Goal: Transaction & Acquisition: Download file/media

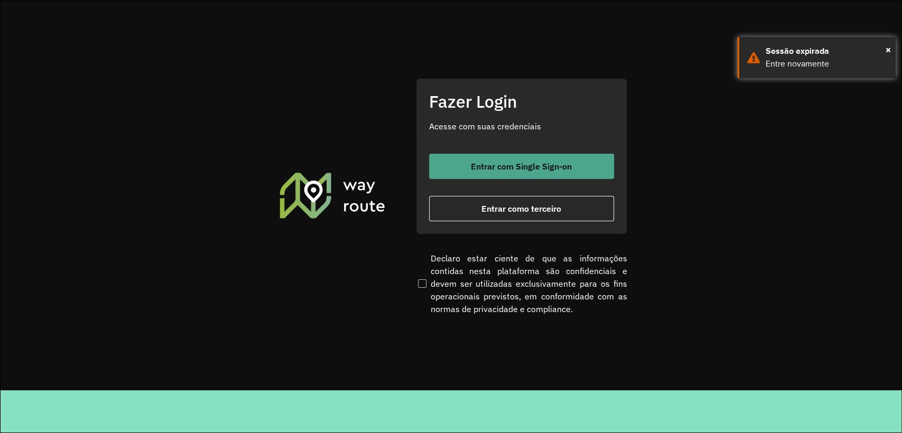
click at [566, 163] on span "Entrar com Single Sign-on" at bounding box center [521, 166] width 101 height 8
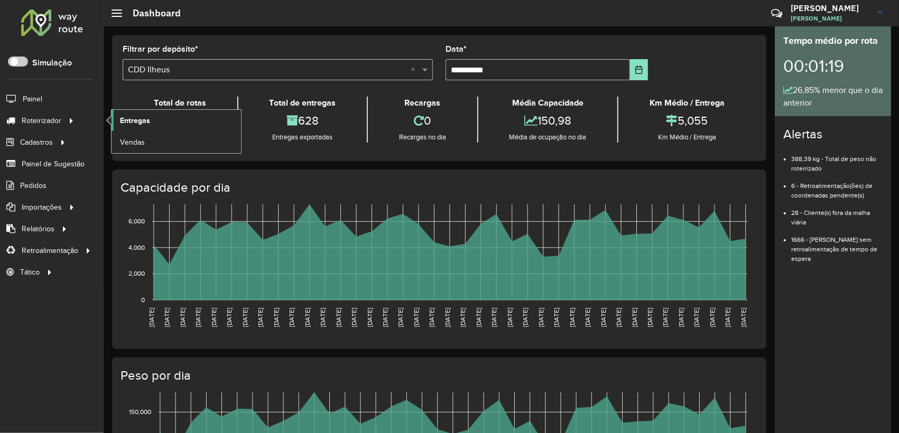
click at [164, 115] on link "Entregas" at bounding box center [176, 120] width 129 height 21
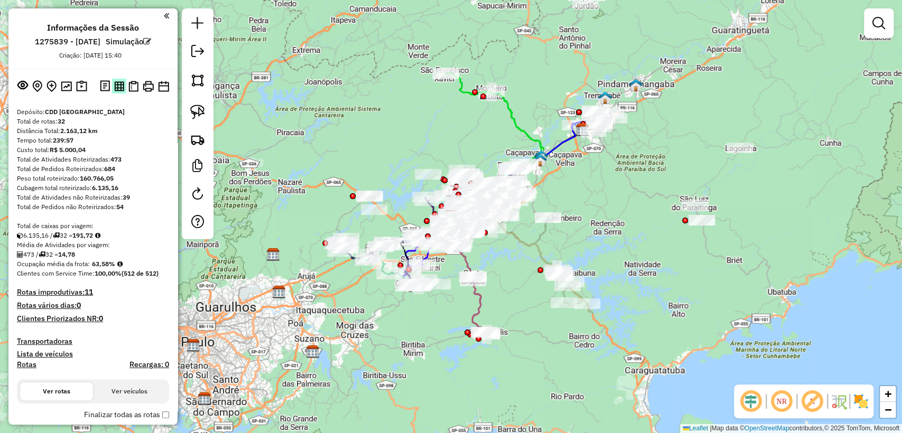
click at [119, 89] on img at bounding box center [119, 86] width 10 height 10
click at [133, 86] on img at bounding box center [133, 86] width 10 height 11
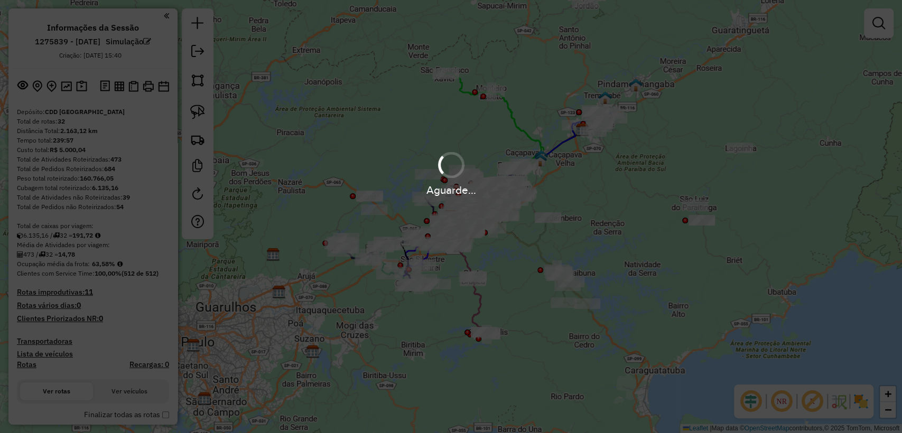
click at [131, 306] on div "Aguarde..." at bounding box center [451, 216] width 902 height 433
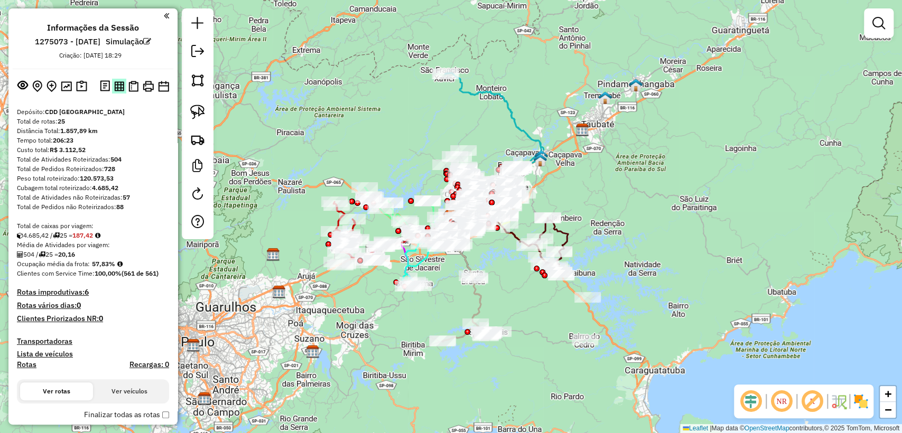
click at [120, 85] on img at bounding box center [119, 86] width 10 height 10
click at [137, 88] on button at bounding box center [133, 86] width 14 height 15
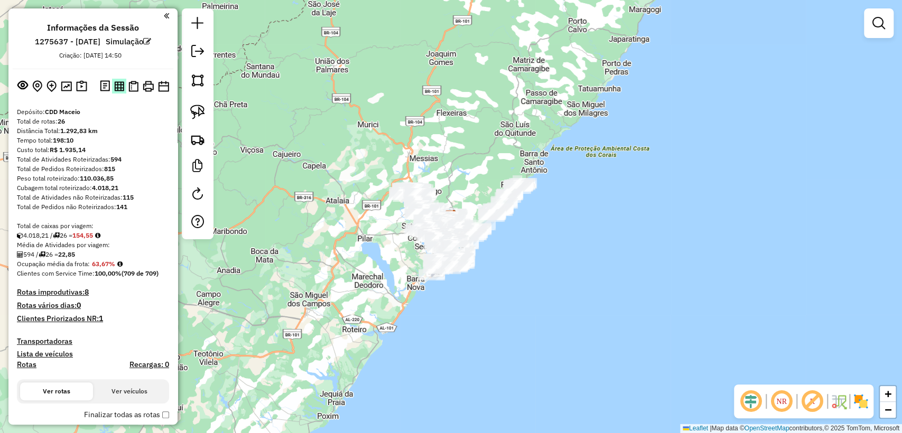
click at [119, 85] on img at bounding box center [119, 86] width 10 height 10
click at [128, 83] on img at bounding box center [133, 86] width 10 height 11
click at [116, 87] on img at bounding box center [119, 86] width 10 height 10
click at [131, 84] on img at bounding box center [133, 86] width 10 height 11
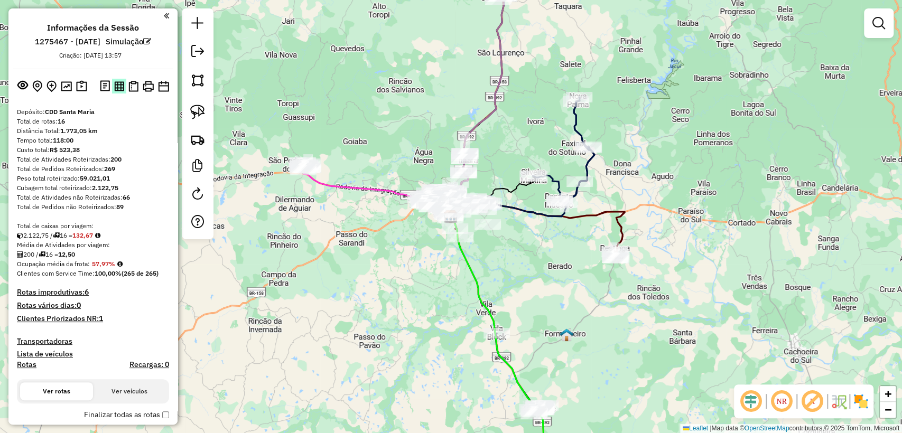
click at [118, 87] on img at bounding box center [119, 86] width 10 height 10
click at [135, 87] on img at bounding box center [133, 86] width 10 height 11
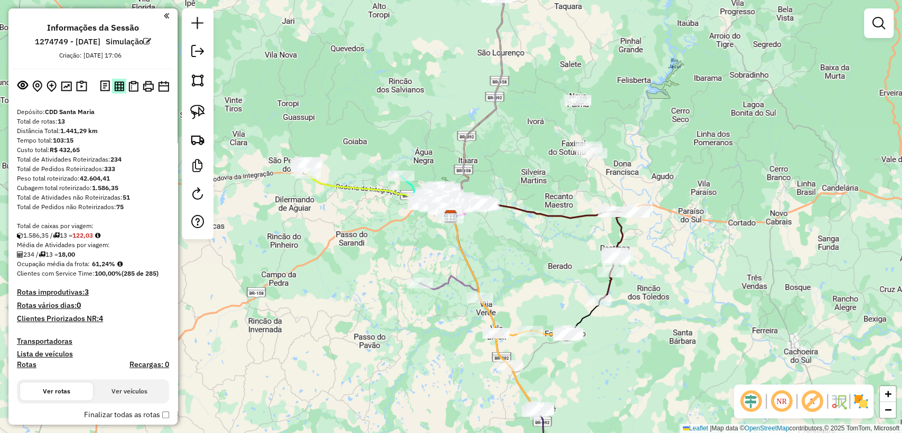
click at [120, 88] on img at bounding box center [119, 86] width 10 height 10
click at [130, 86] on img at bounding box center [133, 86] width 10 height 11
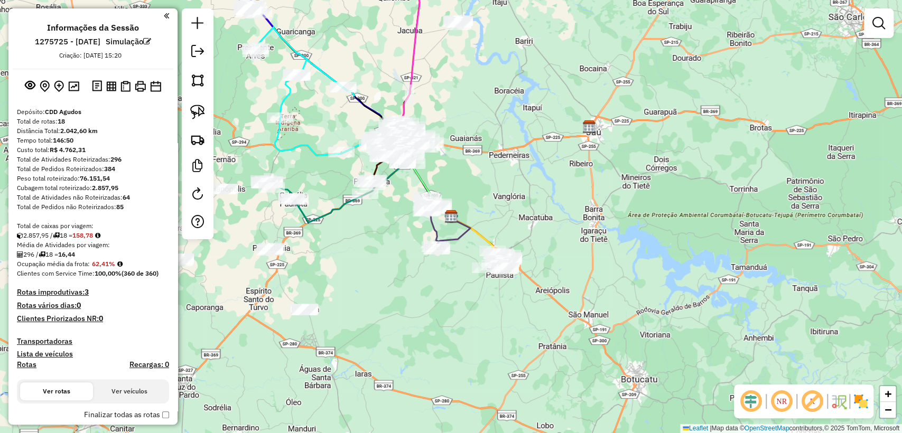
click at [372, 303] on div "Janela de atendimento Grade de atendimento Capacidade Transportadoras Veículos …" at bounding box center [451, 216] width 902 height 433
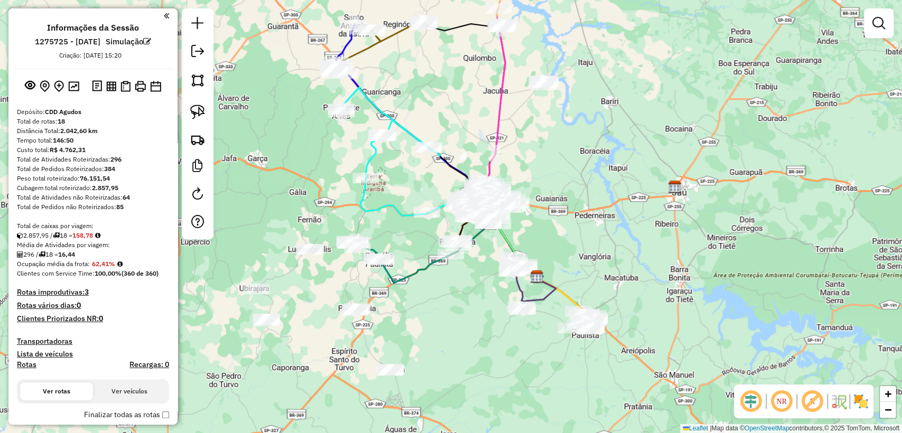
drag, startPoint x: 387, startPoint y: 272, endPoint x: 434, endPoint y: 309, distance: 60.3
click at [434, 309] on div "Janela de atendimento Grade de atendimento Capacidade Transportadoras Veículos …" at bounding box center [451, 216] width 902 height 433
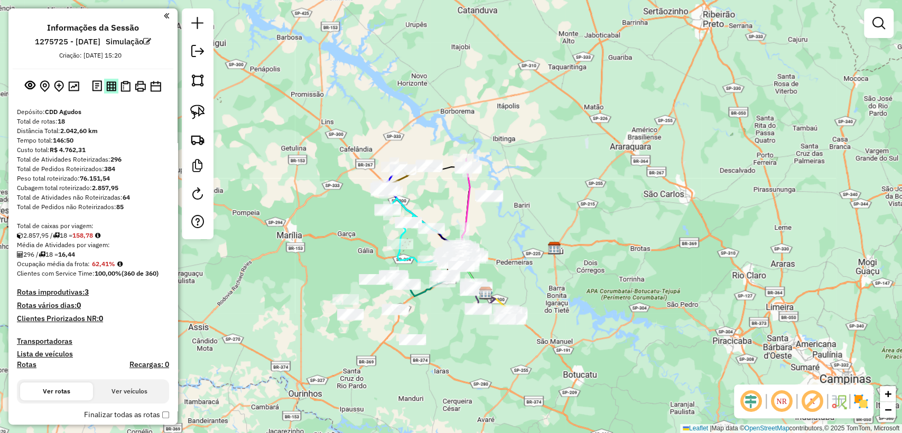
click at [106, 89] on img at bounding box center [111, 86] width 10 height 10
click at [124, 89] on img at bounding box center [125, 86] width 10 height 11
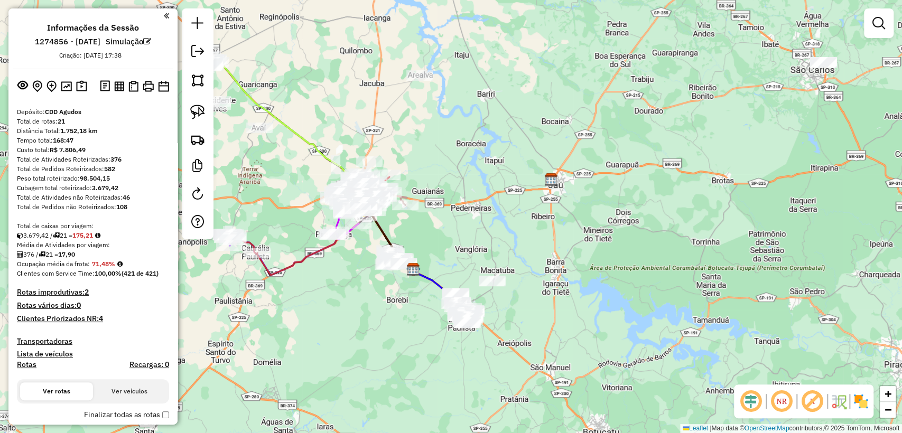
drag, startPoint x: 405, startPoint y: 243, endPoint x: 368, endPoint y: 293, distance: 63.1
click at [368, 293] on div "Janela de atendimento Grade de atendimento Capacidade Transportadoras Veículos …" at bounding box center [451, 216] width 902 height 433
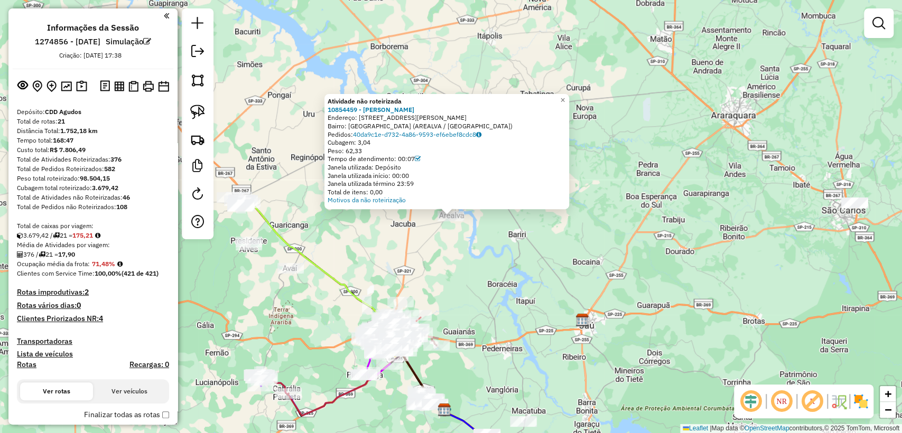
click at [478, 287] on div "Atividade não roteirizada 10854459 - ROMANO FERNANDES RIS Endereço: R ANTONIO F…" at bounding box center [451, 216] width 902 height 433
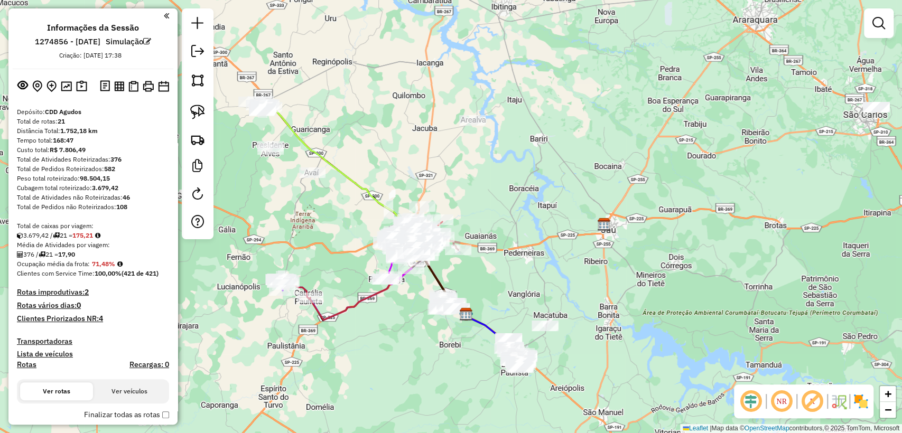
drag, startPoint x: 474, startPoint y: 331, endPoint x: 493, endPoint y: 239, distance: 93.9
click at [495, 237] on div "Janela de atendimento Grade de atendimento Capacidade Transportadoras Veículos …" at bounding box center [451, 216] width 902 height 433
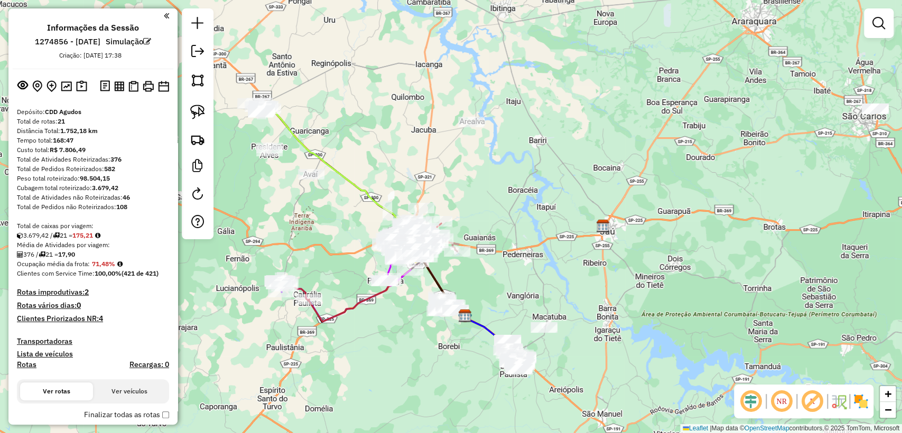
click at [140, 224] on div "Total de caixas por viagem:" at bounding box center [93, 226] width 152 height 10
click at [118, 88] on img at bounding box center [119, 86] width 10 height 10
click at [132, 83] on img at bounding box center [133, 86] width 10 height 11
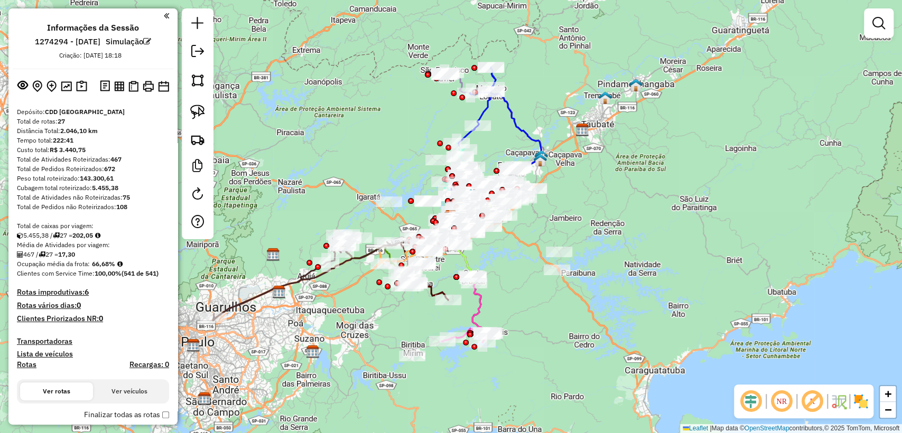
click at [680, 72] on div "Janela de atendimento Grade de atendimento Capacidade Transportadoras Veículos …" at bounding box center [451, 216] width 902 height 433
click at [287, 54] on div "Janela de atendimento Grade de atendimento Capacidade Transportadoras Veículos …" at bounding box center [451, 216] width 902 height 433
click at [117, 89] on img at bounding box center [119, 86] width 10 height 10
click at [137, 83] on button at bounding box center [133, 86] width 14 height 15
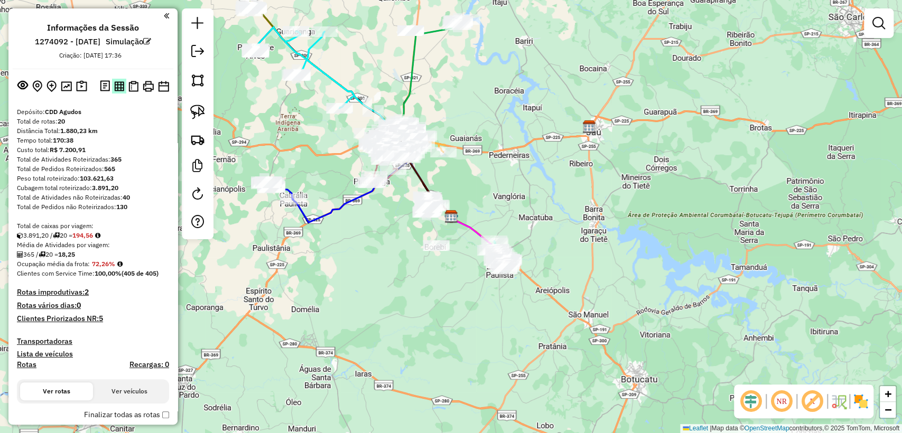
click at [119, 88] on img at bounding box center [119, 86] width 10 height 10
drag, startPoint x: 131, startPoint y: 88, endPoint x: 333, endPoint y: 10, distance: 216.8
click at [132, 87] on img at bounding box center [133, 86] width 10 height 11
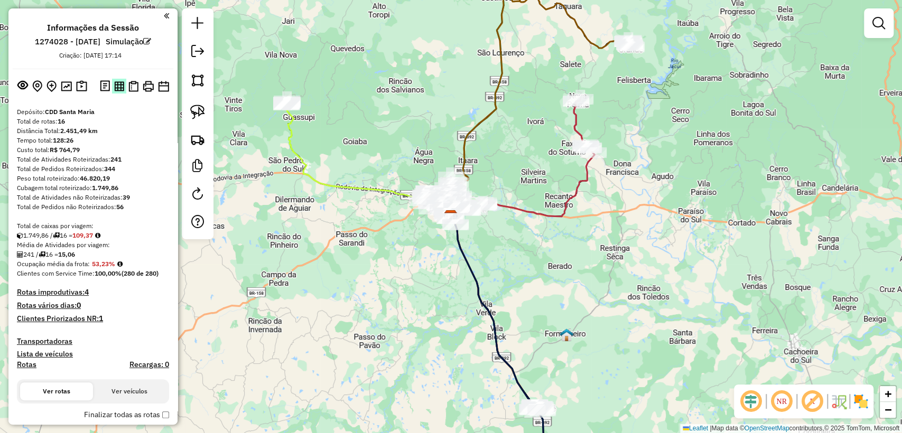
click at [122, 82] on img at bounding box center [119, 86] width 10 height 10
click at [131, 83] on img at bounding box center [133, 86] width 10 height 11
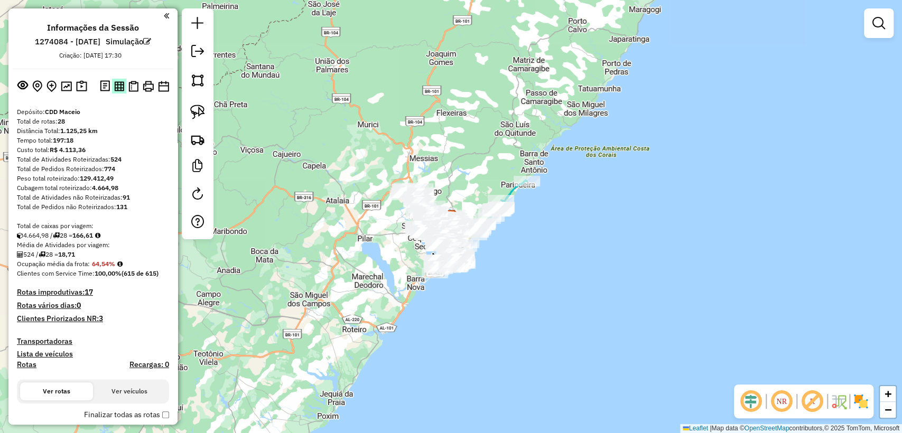
click at [116, 85] on img at bounding box center [119, 86] width 10 height 10
click at [130, 91] on img at bounding box center [133, 86] width 10 height 11
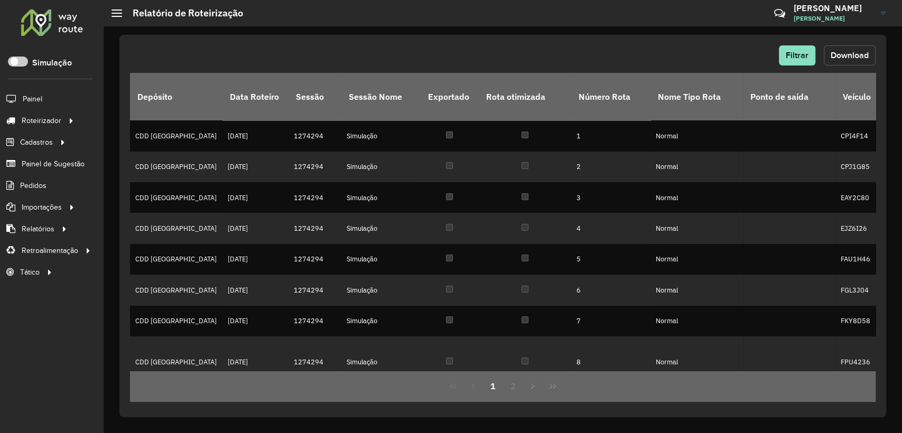
click at [834, 61] on button "Download" at bounding box center [850, 55] width 52 height 20
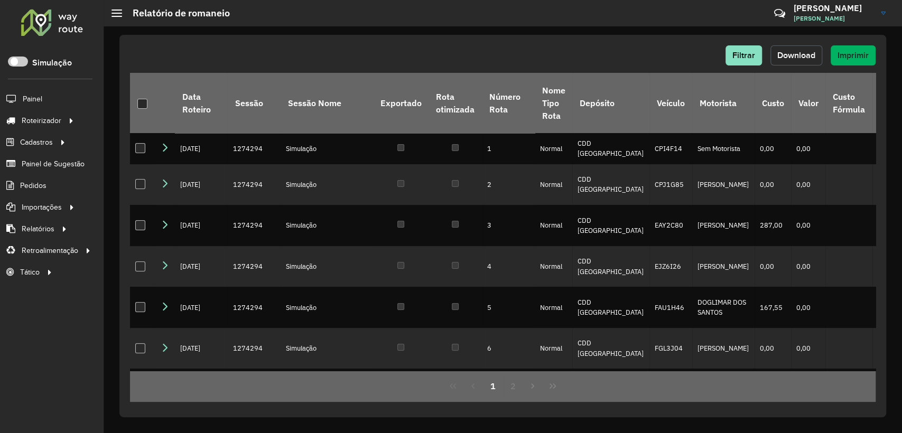
click at [792, 62] on button "Download" at bounding box center [796, 55] width 52 height 20
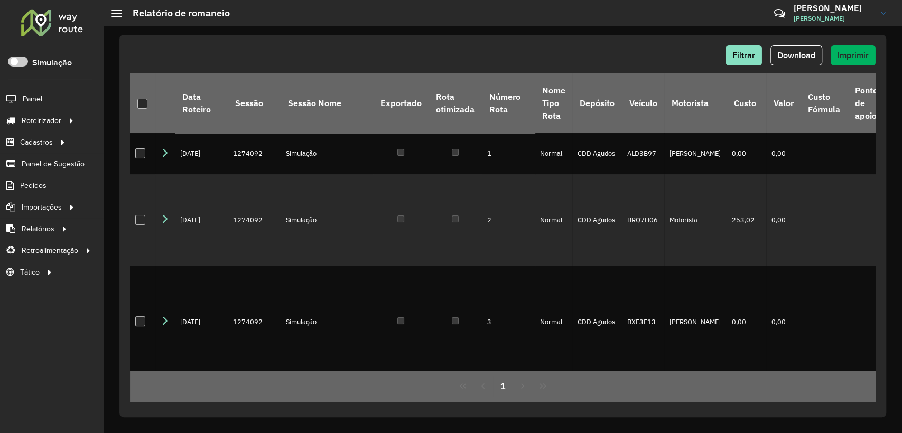
click at [568, 52] on div "Filtrar Download Imprimir" at bounding box center [503, 55] width 746 height 20
click at [786, 54] on span "Download" at bounding box center [796, 55] width 38 height 9
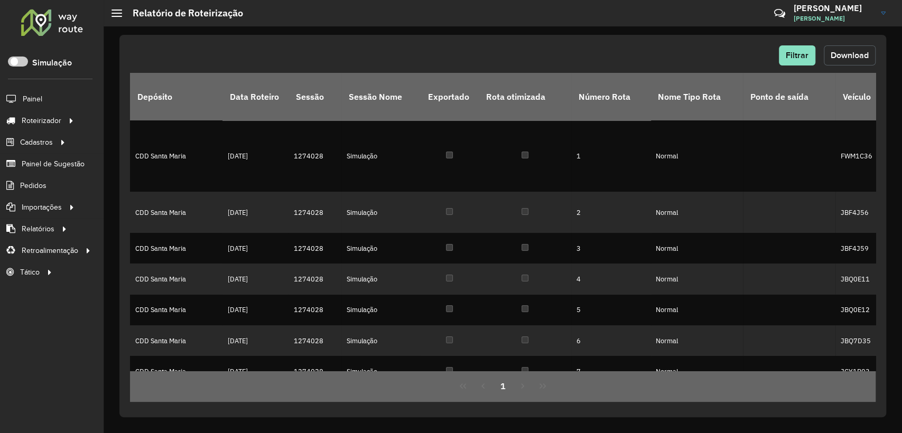
click at [851, 63] on button "Download" at bounding box center [850, 55] width 52 height 20
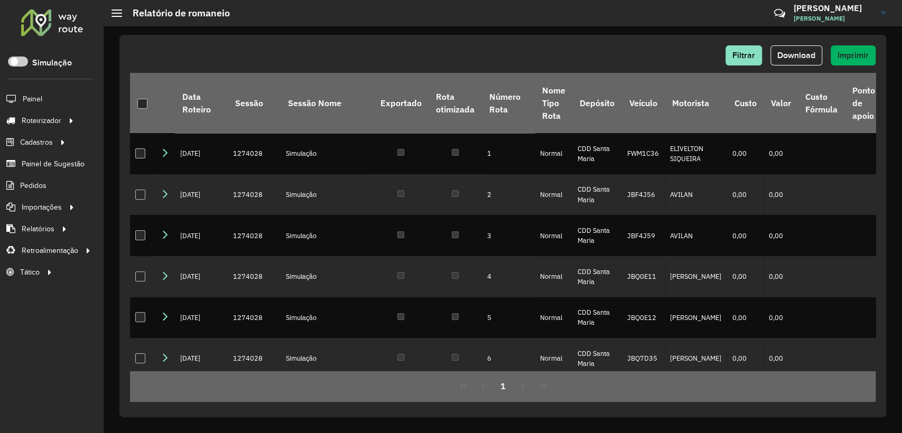
click at [605, 43] on div "Filtrar Download Imprimir Data Roteiro Sessão Sessão Nome Exportado Rota otimiz…" at bounding box center [502, 226] width 767 height 383
click at [816, 51] on button "Download" at bounding box center [796, 55] width 52 height 20
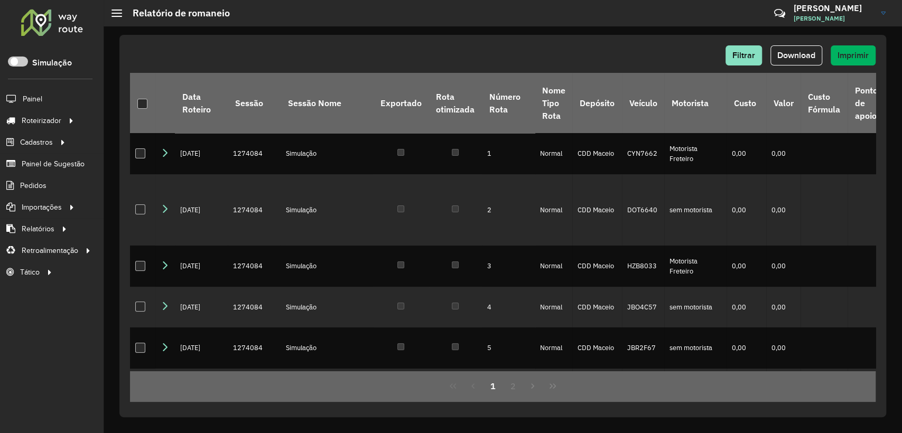
drag, startPoint x: 628, startPoint y: 47, endPoint x: 623, endPoint y: 50, distance: 5.4
click at [624, 48] on div "Filtrar Download Imprimir" at bounding box center [503, 55] width 746 height 20
click at [791, 59] on span "Download" at bounding box center [796, 55] width 38 height 9
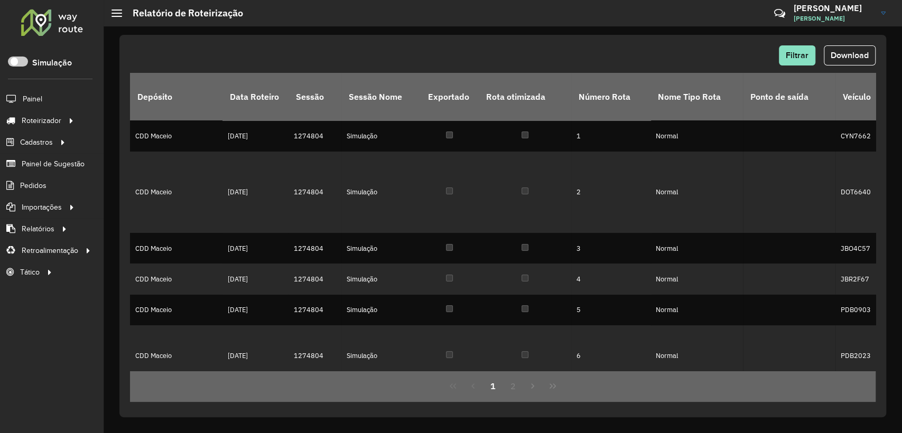
click at [851, 55] on span "Download" at bounding box center [850, 55] width 38 height 9
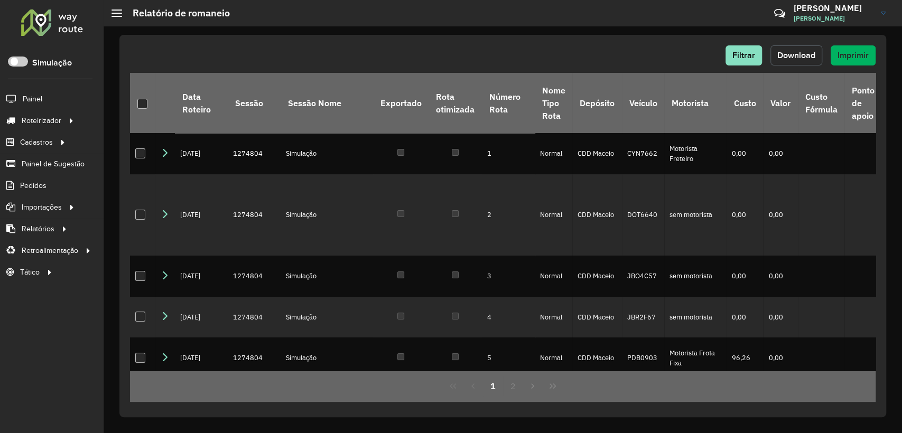
click at [797, 54] on span "Download" at bounding box center [796, 55] width 38 height 9
click at [668, 61] on div "Filtrar Download Imprimir" at bounding box center [503, 55] width 746 height 20
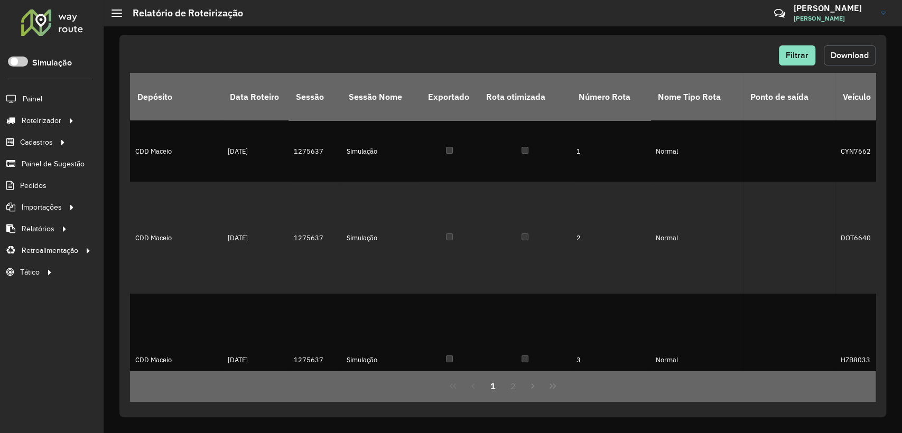
click at [842, 55] on span "Download" at bounding box center [850, 55] width 38 height 9
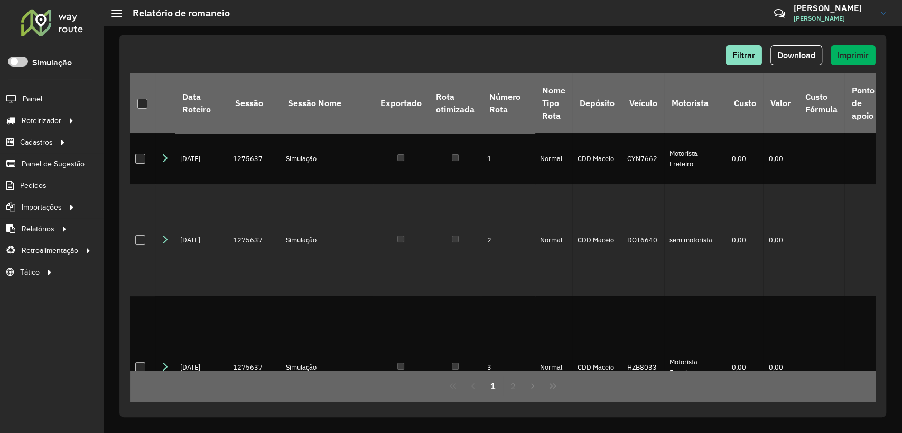
click at [802, 59] on span "Download" at bounding box center [796, 55] width 38 height 9
click at [584, 24] on hb-header "Relatório de romaneio Críticas? Dúvidas? Elogios? Sugestões? Entre em contato c…" at bounding box center [503, 13] width 798 height 26
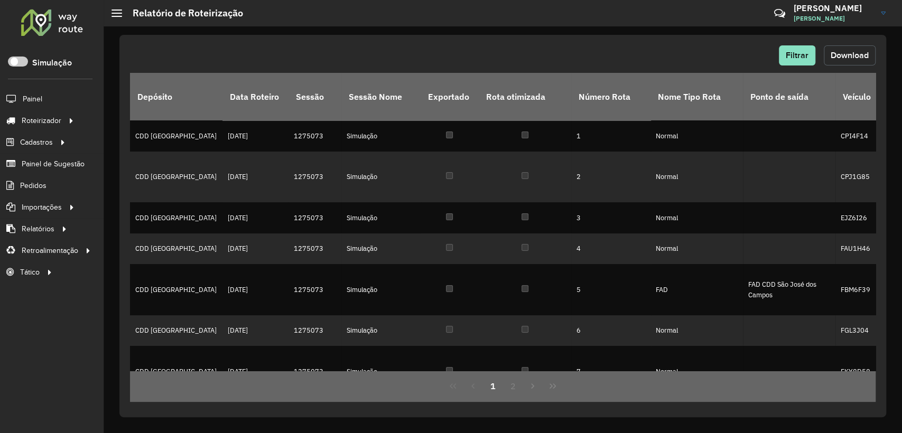
click at [839, 56] on span "Download" at bounding box center [850, 55] width 38 height 9
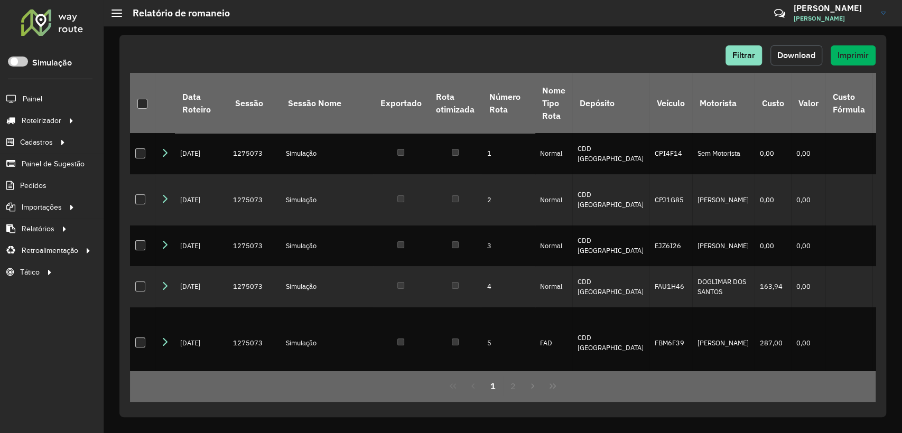
click at [784, 59] on span "Download" at bounding box center [796, 55] width 38 height 9
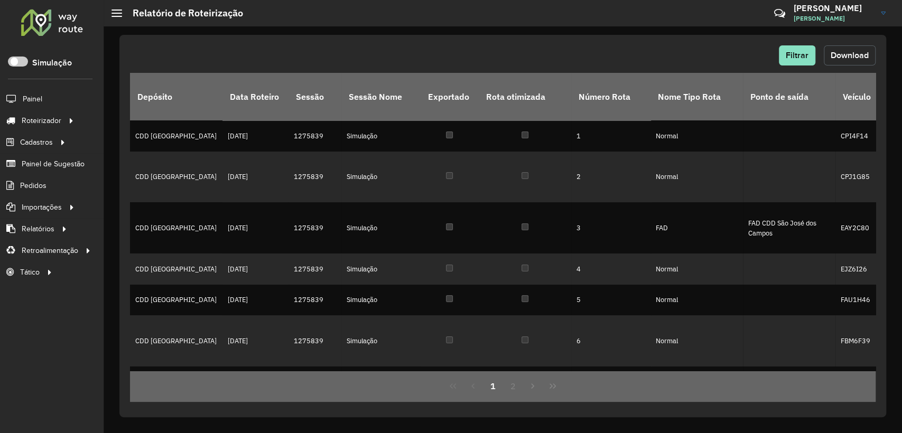
click at [838, 61] on button "Download" at bounding box center [850, 55] width 52 height 20
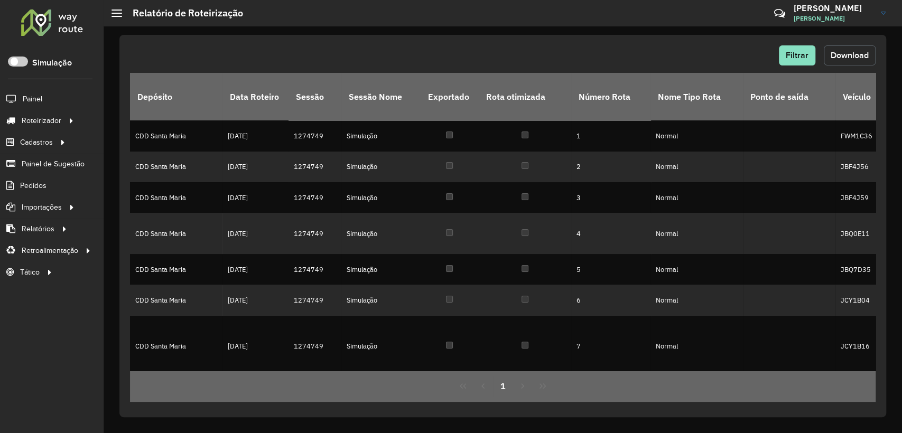
click at [841, 61] on button "Download" at bounding box center [850, 55] width 52 height 20
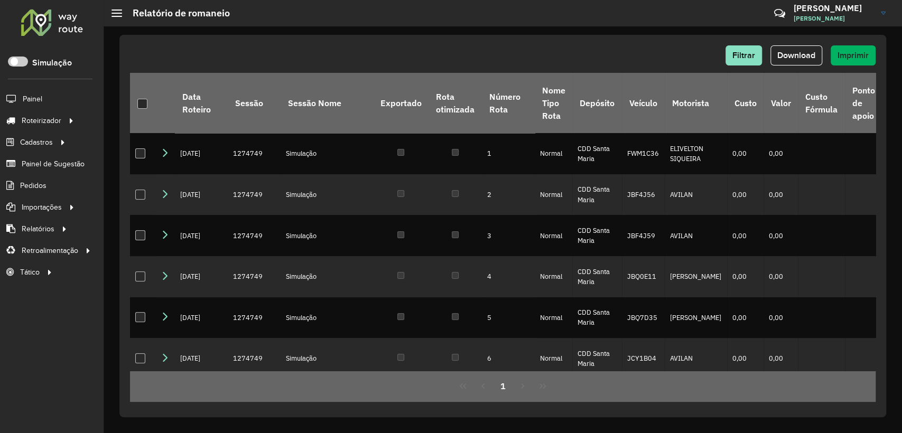
drag, startPoint x: 520, startPoint y: 48, endPoint x: 629, endPoint y: 57, distance: 109.8
click at [527, 48] on div "Filtrar Download Imprimir" at bounding box center [503, 55] width 746 height 20
click at [807, 55] on span "Download" at bounding box center [796, 55] width 38 height 9
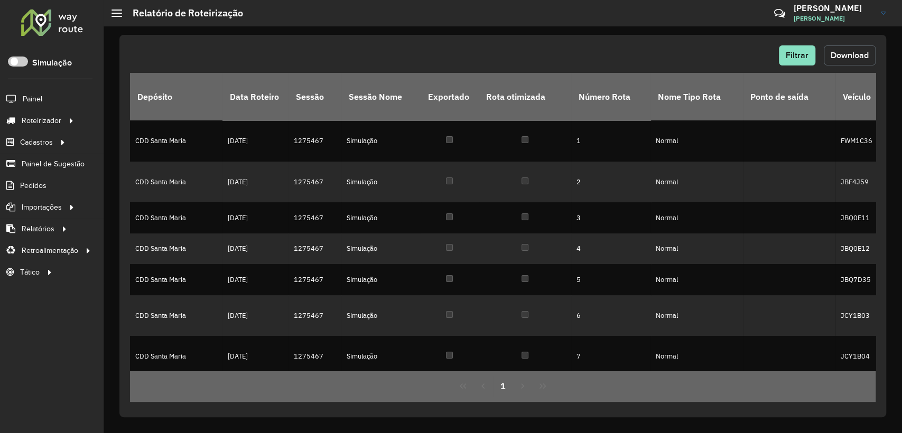
click at [845, 58] on span "Download" at bounding box center [850, 55] width 38 height 9
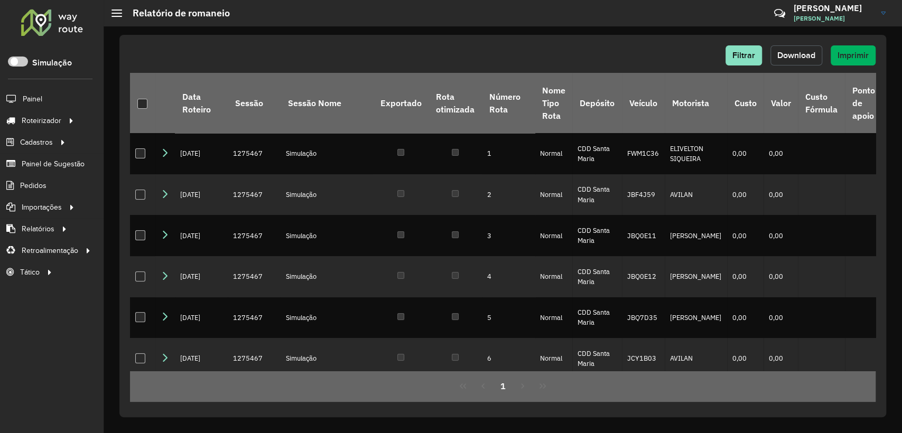
click at [787, 54] on span "Download" at bounding box center [796, 55] width 38 height 9
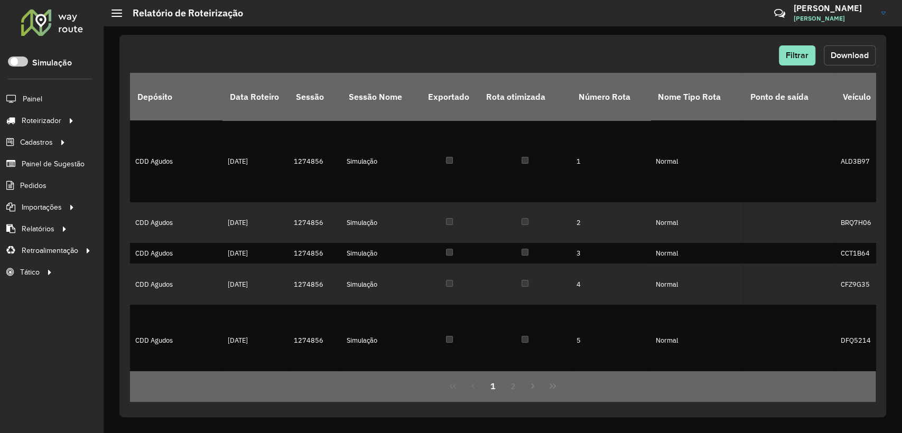
click at [837, 49] on button "Download" at bounding box center [850, 55] width 52 height 20
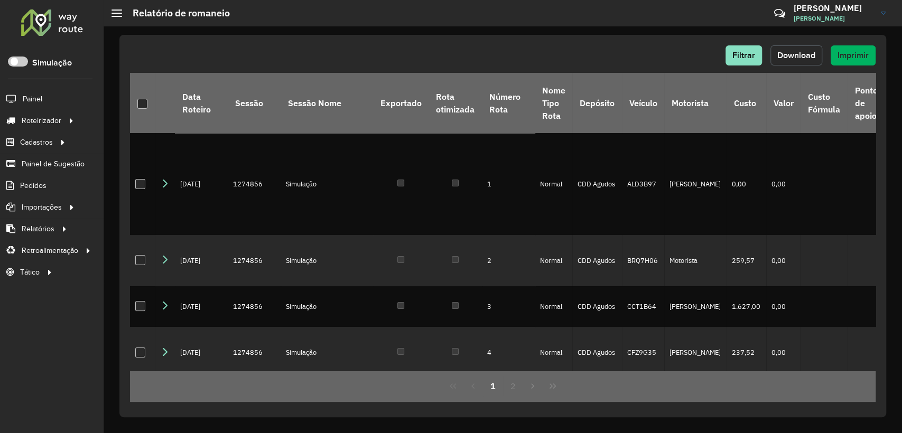
click at [801, 49] on button "Download" at bounding box center [796, 55] width 52 height 20
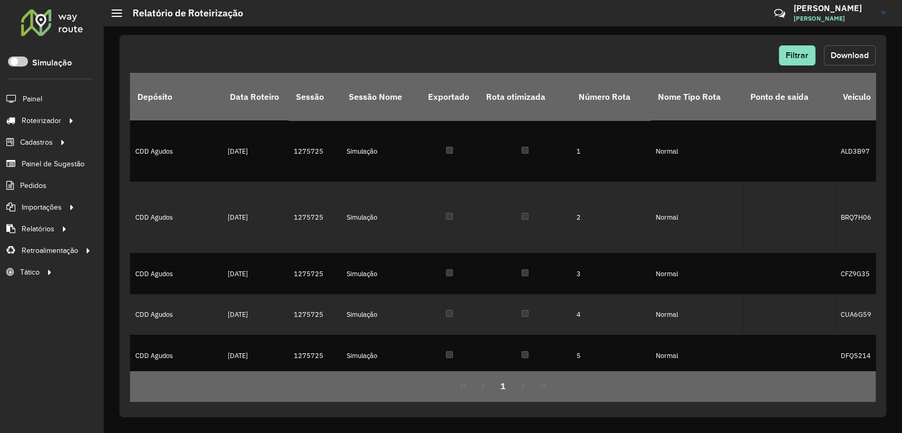
click at [837, 53] on span "Download" at bounding box center [850, 55] width 38 height 9
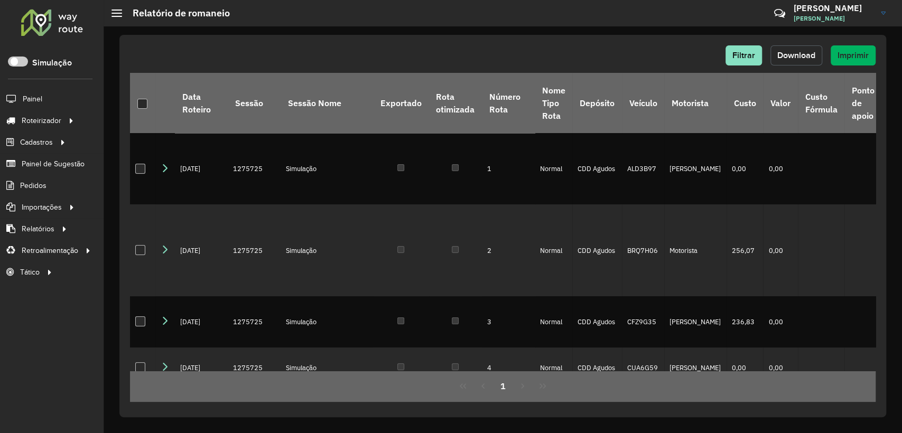
click at [801, 56] on span "Download" at bounding box center [796, 55] width 38 height 9
